Goal: Navigation & Orientation: Find specific page/section

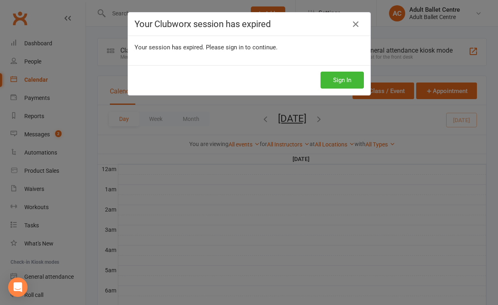
click at [42, 67] on div "Your Clubworx session has expired Your session has expired. Please sign in to c…" at bounding box center [249, 152] width 498 height 305
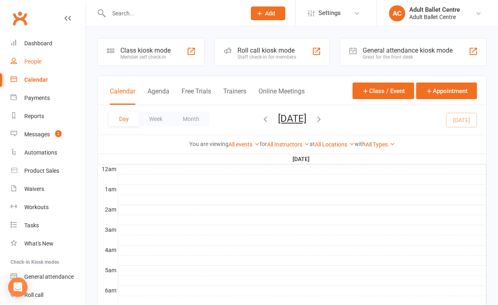
click at [39, 68] on link "People" at bounding box center [48, 62] width 75 height 18
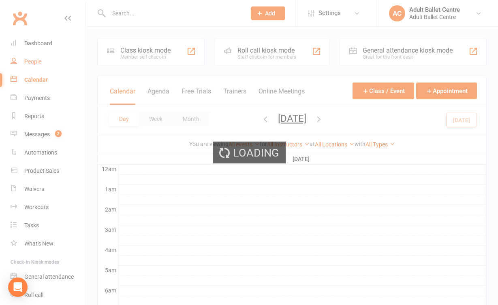
select select "100"
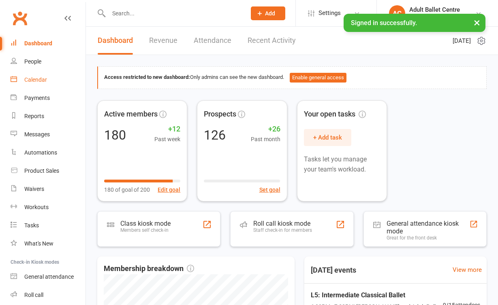
click at [45, 77] on div "Calendar" at bounding box center [35, 80] width 23 height 6
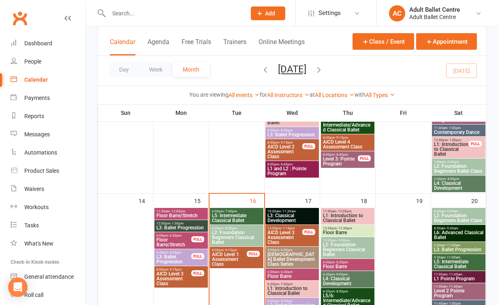
scroll to position [417, 0]
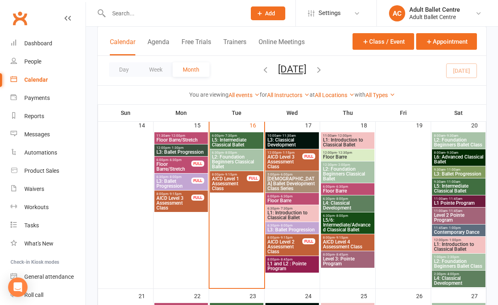
click at [241, 140] on span "L5: Intermediate Classical Ballet" at bounding box center [236, 143] width 50 height 10
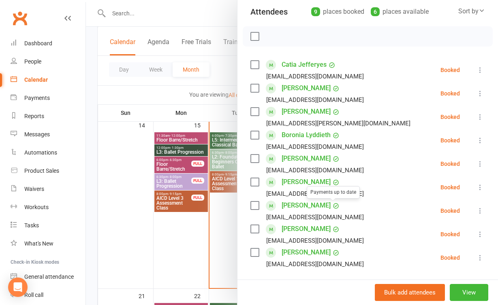
scroll to position [94, 0]
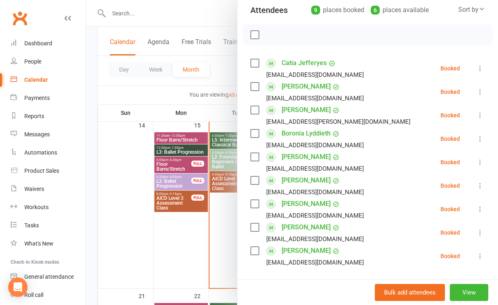
click at [196, 264] on div at bounding box center [292, 152] width 412 height 305
